Goal: Task Accomplishment & Management: Manage account settings

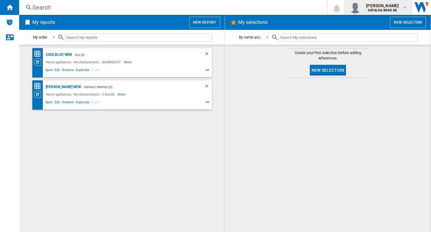
click at [394, 12] on b "CATALOG BEKO DE" at bounding box center [382, 10] width 29 height 4
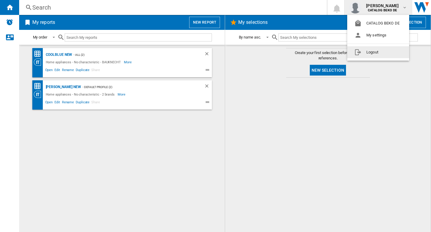
click at [376, 56] on button "Logout" at bounding box center [378, 52] width 62 height 12
